Goal: Complete application form

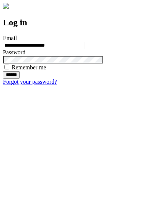
type input "**********"
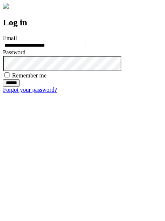
click at [20, 87] on input "******" at bounding box center [11, 82] width 17 height 7
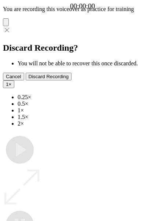
type input "**********"
